Goal: Task Accomplishment & Management: Manage account settings

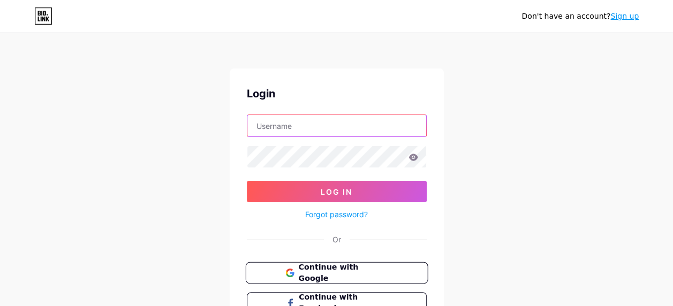
type input "[EMAIL_ADDRESS][DOMAIN_NAME]"
click at [310, 278] on button "Continue with Google" at bounding box center [336, 273] width 183 height 22
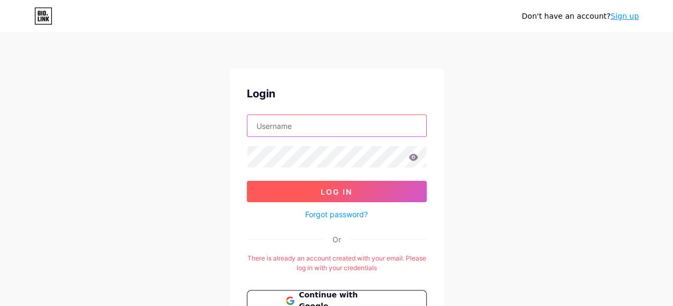
type input "[EMAIL_ADDRESS][DOMAIN_NAME]"
click at [367, 192] on button "Log In" at bounding box center [337, 191] width 180 height 21
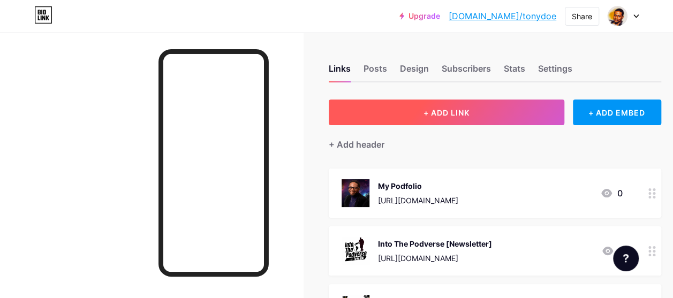
click at [454, 110] on span "+ ADD LINK" at bounding box center [447, 112] width 46 height 9
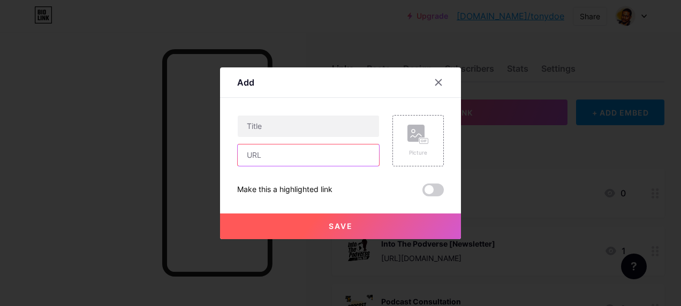
click at [310, 156] on input "text" at bounding box center [308, 155] width 141 height 21
paste input "[URL][DOMAIN_NAME]"
type input "[URL][DOMAIN_NAME]"
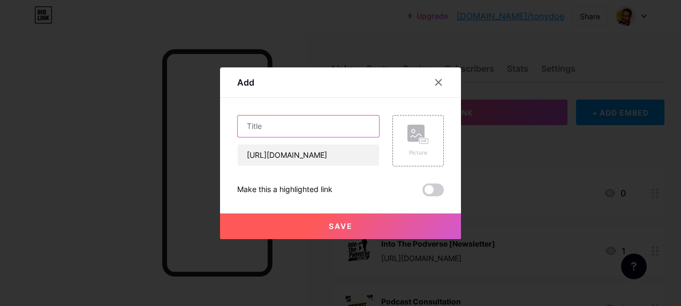
click at [306, 127] on input "text" at bounding box center [308, 126] width 141 height 21
paste input "From Pulpit to Podcast: Building a Spirit-Led Sermon Series"
type input "From Pulpit to Podcast: Building a Spirit-Led Sermon Series [eBook]"
click at [436, 192] on span at bounding box center [433, 190] width 21 height 13
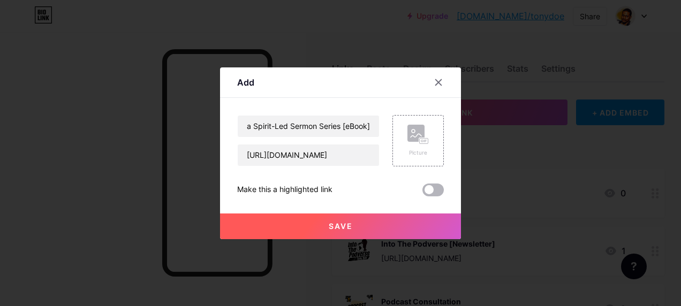
click at [423, 193] on input "checkbox" at bounding box center [423, 193] width 0 height 0
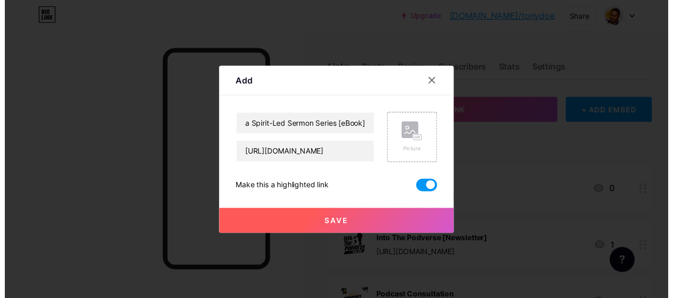
scroll to position [0, 0]
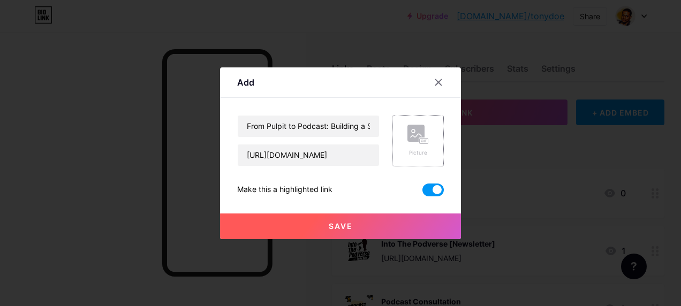
click at [412, 149] on div "Picture" at bounding box center [418, 153] width 21 height 8
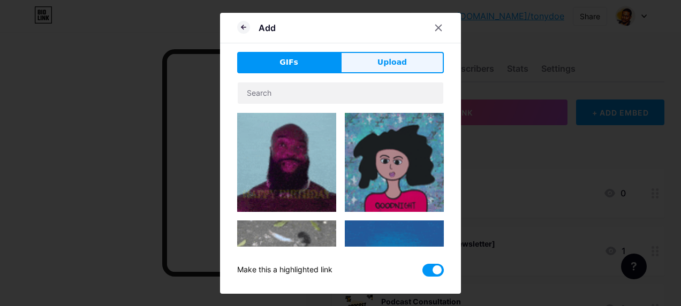
click at [395, 69] on button "Upload" at bounding box center [392, 62] width 103 height 21
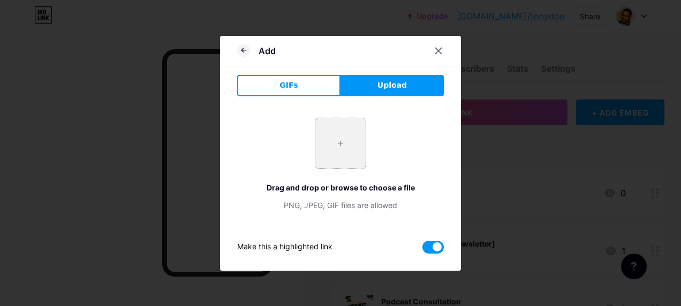
click at [351, 142] on input "file" at bounding box center [341, 143] width 50 height 50
type input "C:\fakepath\P2P_Promo_1.png"
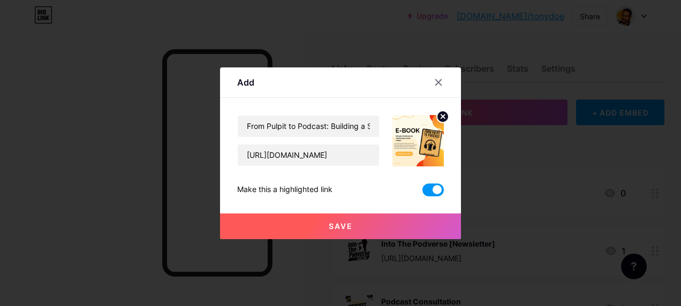
click at [372, 227] on button "Save" at bounding box center [340, 227] width 241 height 26
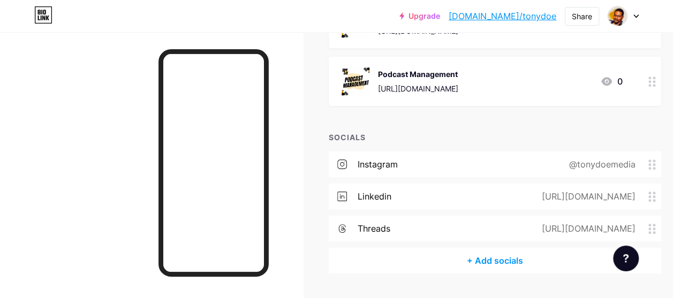
scroll to position [375, 0]
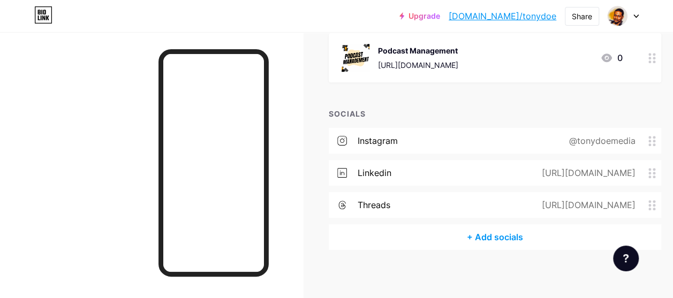
click at [655, 178] on div "[URL][DOMAIN_NAME]" at bounding box center [593, 173] width 137 height 13
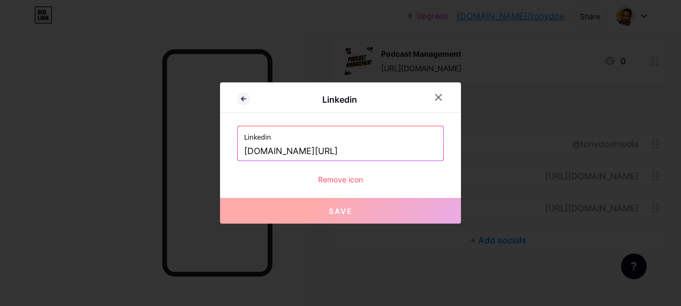
click at [374, 153] on input "[DOMAIN_NAME][URL]" at bounding box center [340, 151] width 193 height 18
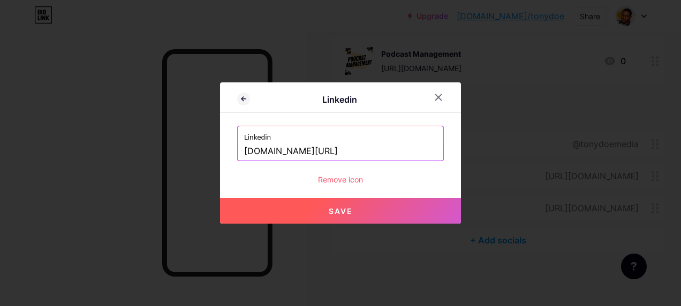
click at [374, 211] on button "Save" at bounding box center [340, 211] width 241 height 26
type input "[URL][DOMAIN_NAME]"
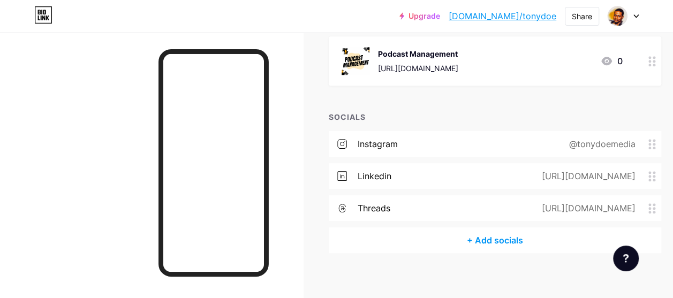
click at [493, 240] on div "+ Add socials" at bounding box center [495, 241] width 333 height 26
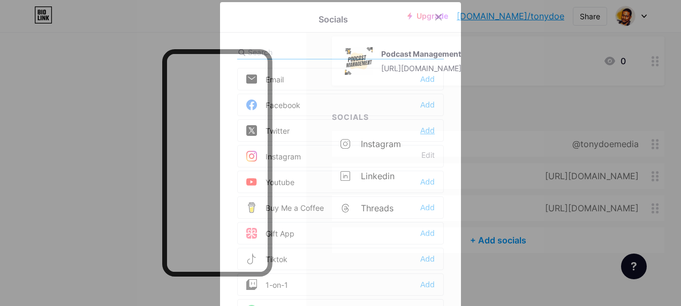
click at [422, 130] on div "Add" at bounding box center [428, 130] width 14 height 11
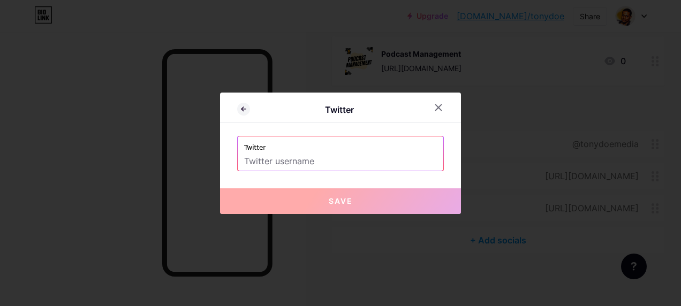
click at [373, 157] on input "text" at bounding box center [340, 162] width 193 height 18
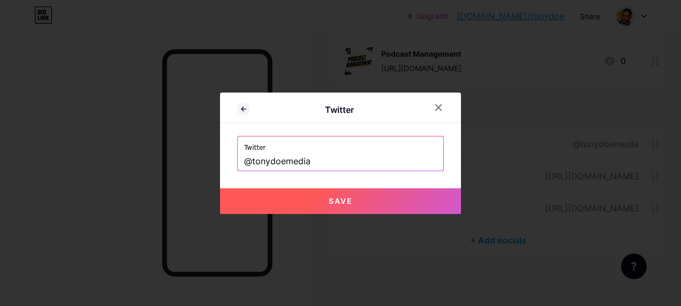
click at [396, 201] on button "Save" at bounding box center [340, 202] width 241 height 26
type input "[URL][DOMAIN_NAME]"
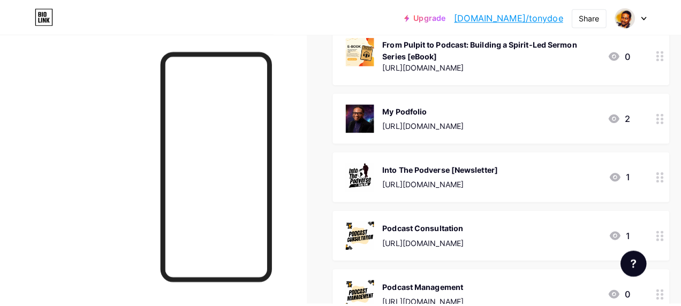
scroll to position [0, 0]
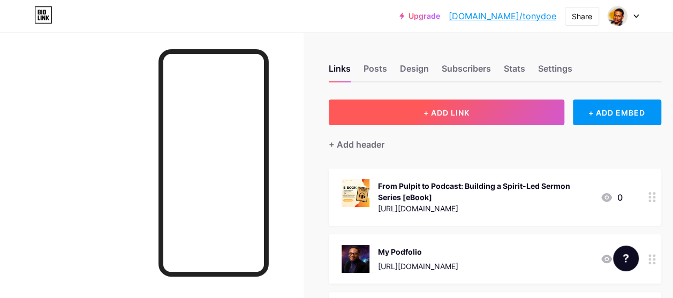
click at [482, 115] on button "+ ADD LINK" at bounding box center [447, 113] width 236 height 26
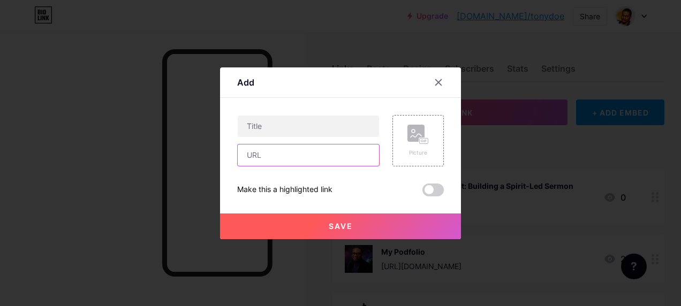
click at [315, 156] on input "text" at bounding box center [308, 155] width 141 height 21
paste input "[URL][DOMAIN_NAME]"
type input "[URL][DOMAIN_NAME]"
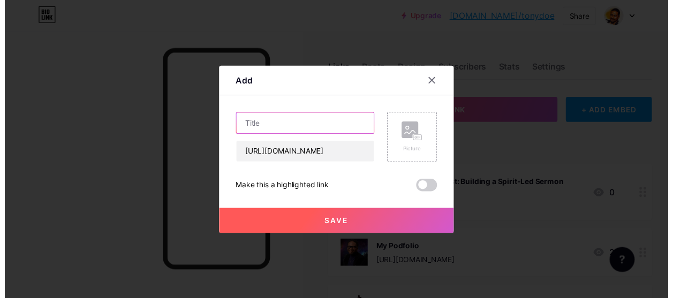
scroll to position [0, 0]
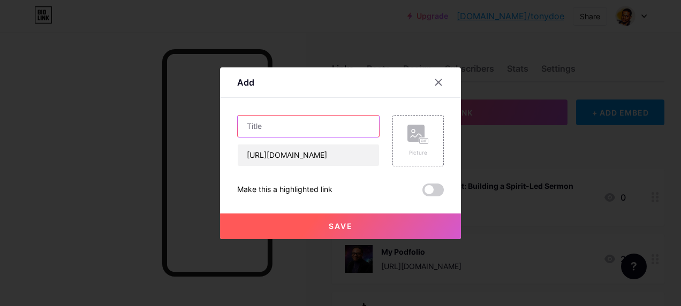
click at [301, 132] on input "text" at bounding box center [308, 126] width 141 height 21
type input "Into The Podverse [Podcast]"
click at [417, 152] on div "Picture" at bounding box center [418, 153] width 21 height 8
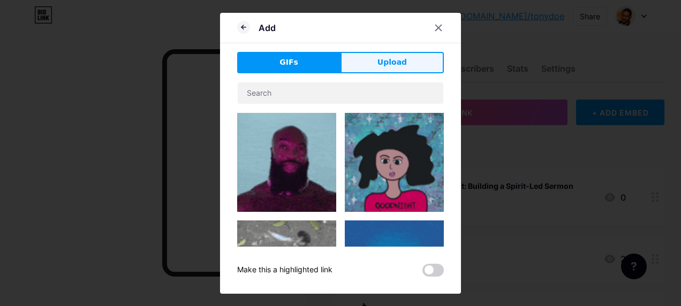
click at [386, 69] on button "Upload" at bounding box center [392, 62] width 103 height 21
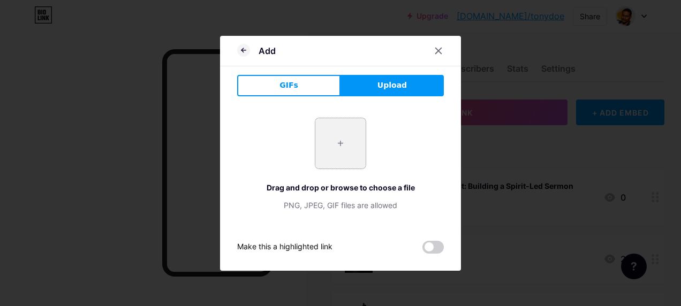
click at [343, 137] on input "file" at bounding box center [341, 143] width 50 height 50
type input "C:\fakepath\ITP.png"
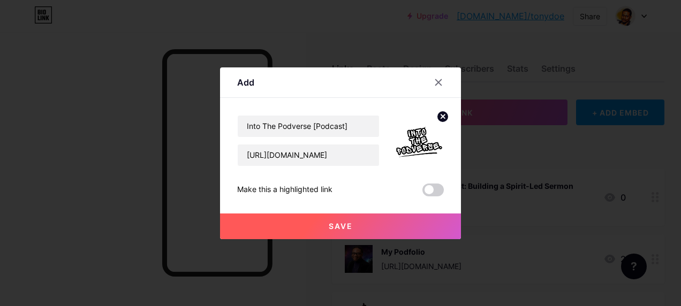
click at [440, 117] on circle at bounding box center [443, 117] width 12 height 12
click at [411, 146] on div "Picture" at bounding box center [418, 141] width 21 height 32
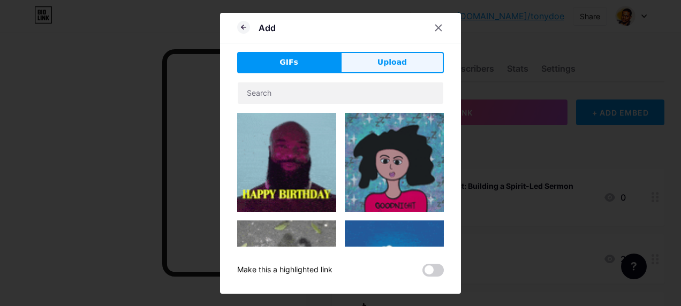
click at [388, 64] on span "Upload" at bounding box center [392, 62] width 29 height 11
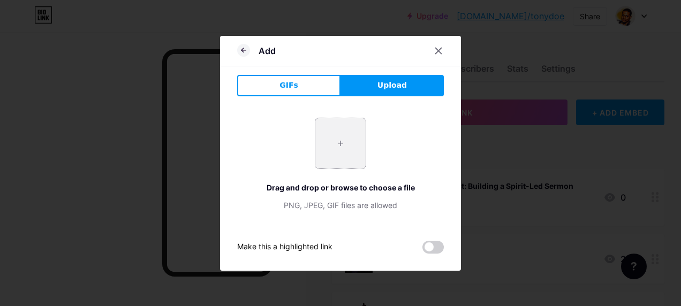
click at [340, 137] on input "file" at bounding box center [341, 143] width 50 height 50
type input "C:\fakepath\1.png"
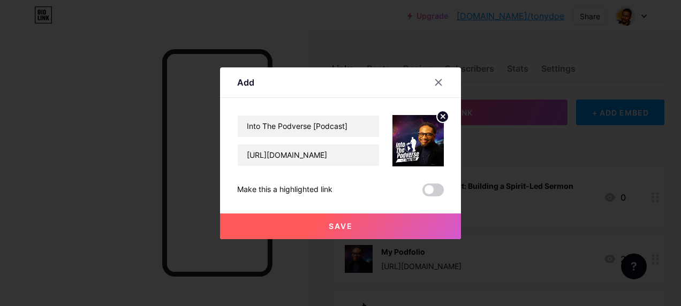
click at [362, 219] on button "Save" at bounding box center [340, 227] width 241 height 26
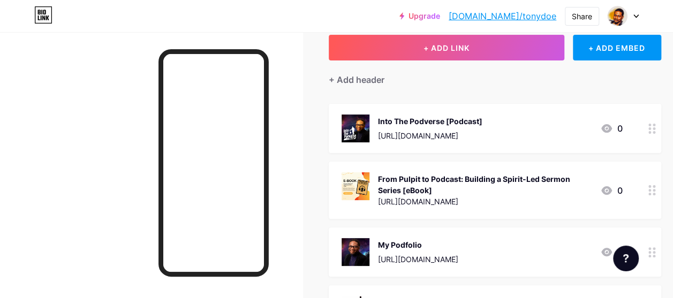
scroll to position [54, 0]
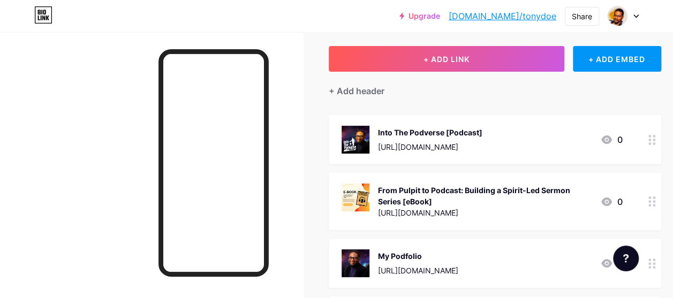
drag, startPoint x: 375, startPoint y: 137, endPoint x: 390, endPoint y: 255, distance: 118.8
click at [390, 255] on span "Into The Podverse [Podcast] [URL][DOMAIN_NAME] 0 From Pulpit to Podcast: Buildi…" at bounding box center [495, 288] width 333 height 347
drag, startPoint x: 390, startPoint y: 255, endPoint x: 332, endPoint y: 212, distance: 72.8
click at [588, 170] on span "Into The Podverse [Podcast] [URL][DOMAIN_NAME] 0 From Pulpit to Podcast: Buildi…" at bounding box center [495, 288] width 333 height 347
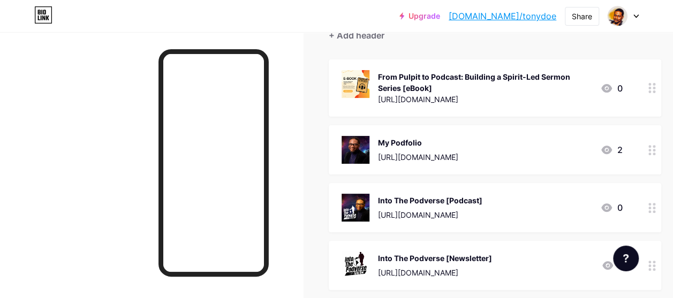
scroll to position [161, 0]
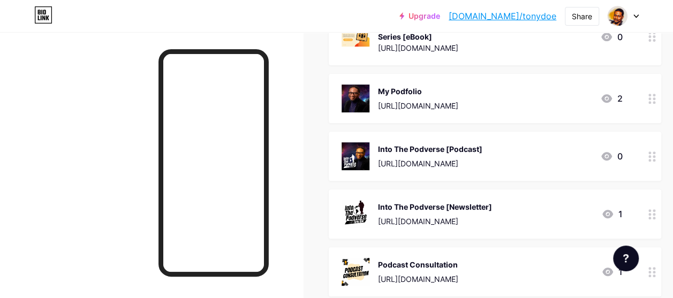
click at [525, 17] on link "[DOMAIN_NAME]/tonydoe" at bounding box center [503, 16] width 108 height 13
